Goal: Transaction & Acquisition: Obtain resource

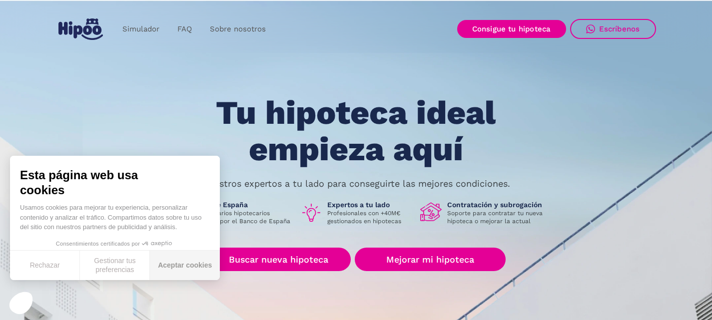
click at [172, 265] on button "Aceptar cookies" at bounding box center [185, 265] width 70 height 29
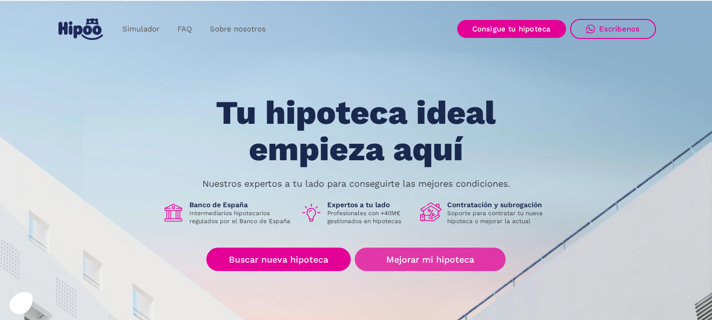
click at [413, 263] on link "Mejorar mi hipoteca" at bounding box center [430, 259] width 150 height 23
